Goal: Task Accomplishment & Management: Manage account settings

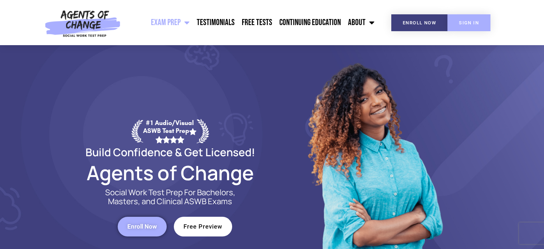
click at [474, 23] on span "SIGN IN" at bounding box center [469, 22] width 20 height 5
click at [478, 22] on span "SIGN IN" at bounding box center [469, 22] width 20 height 5
